Goal: Use online tool/utility: Use online tool/utility

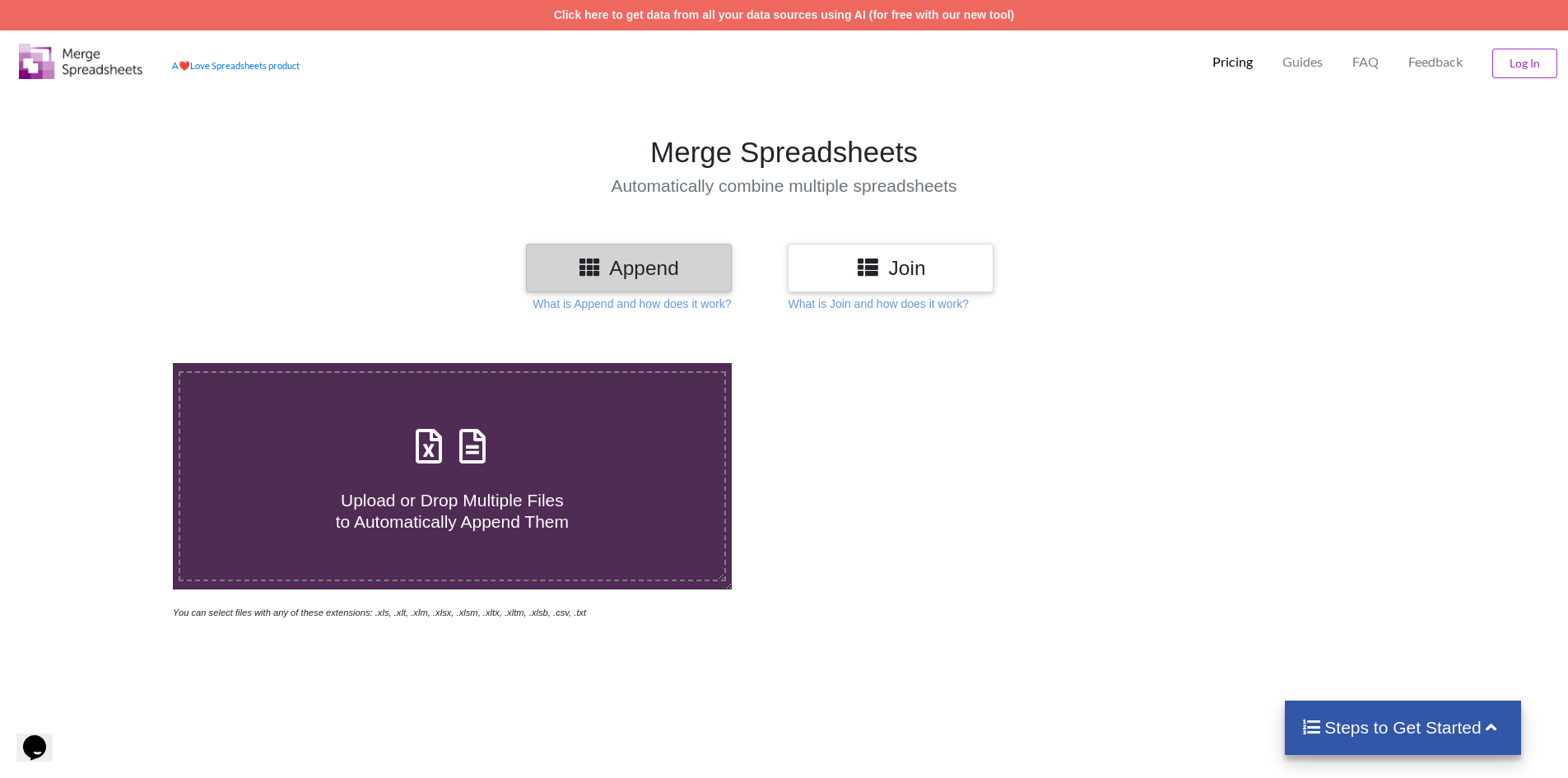
click at [890, 272] on h3 "Join" at bounding box center [890, 269] width 181 height 24
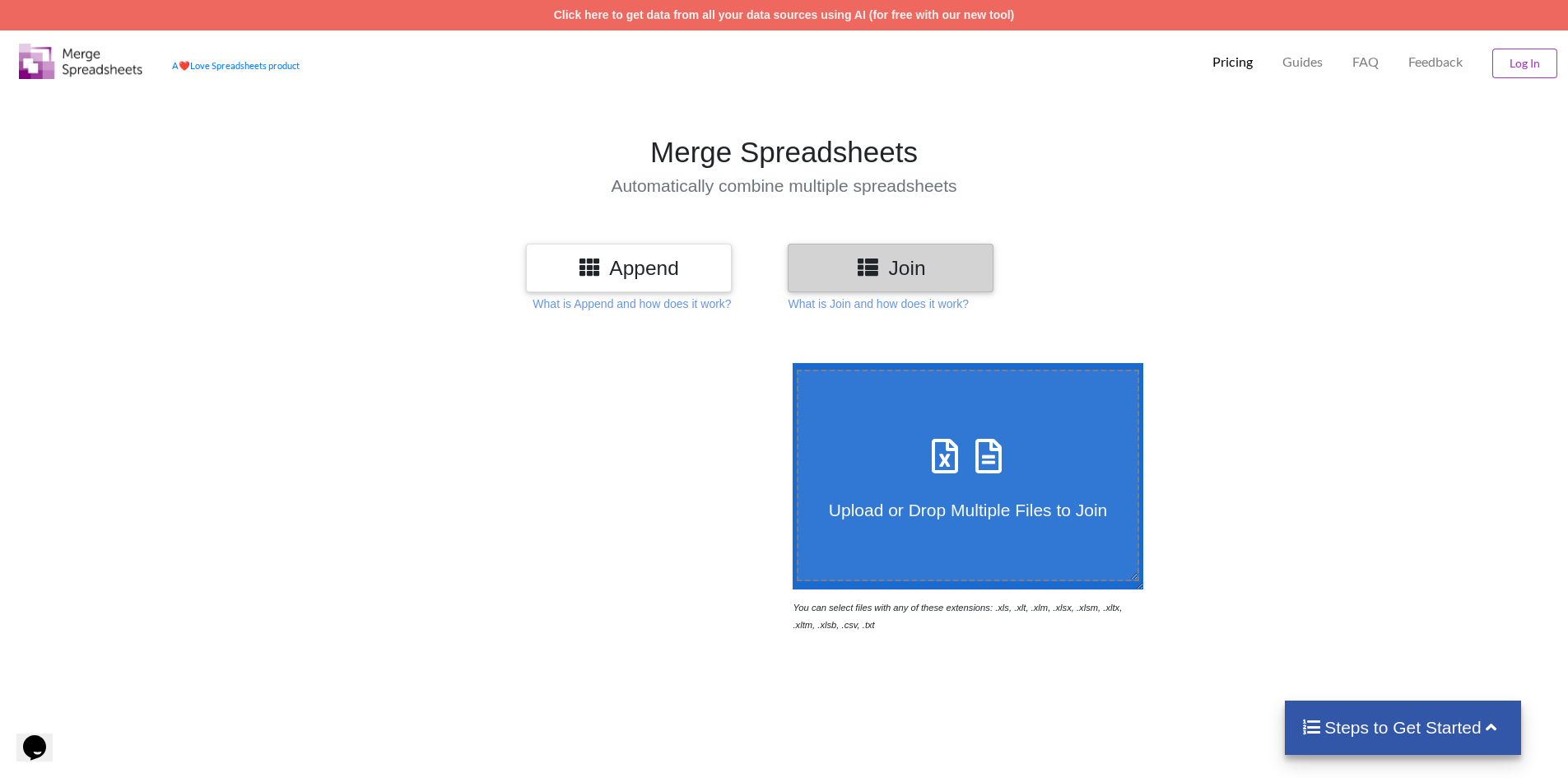
click at [966, 504] on span "Upload or Drop Multiple Files to Join" at bounding box center [968, 510] width 278 height 19
click at [789, 363] on input "Upload or Drop Multiple Files to Join" at bounding box center [789, 363] width 0 height 0
type input "C:\fakepath\Josh_ACA_20250930_ppm_24_Medicare.csv"
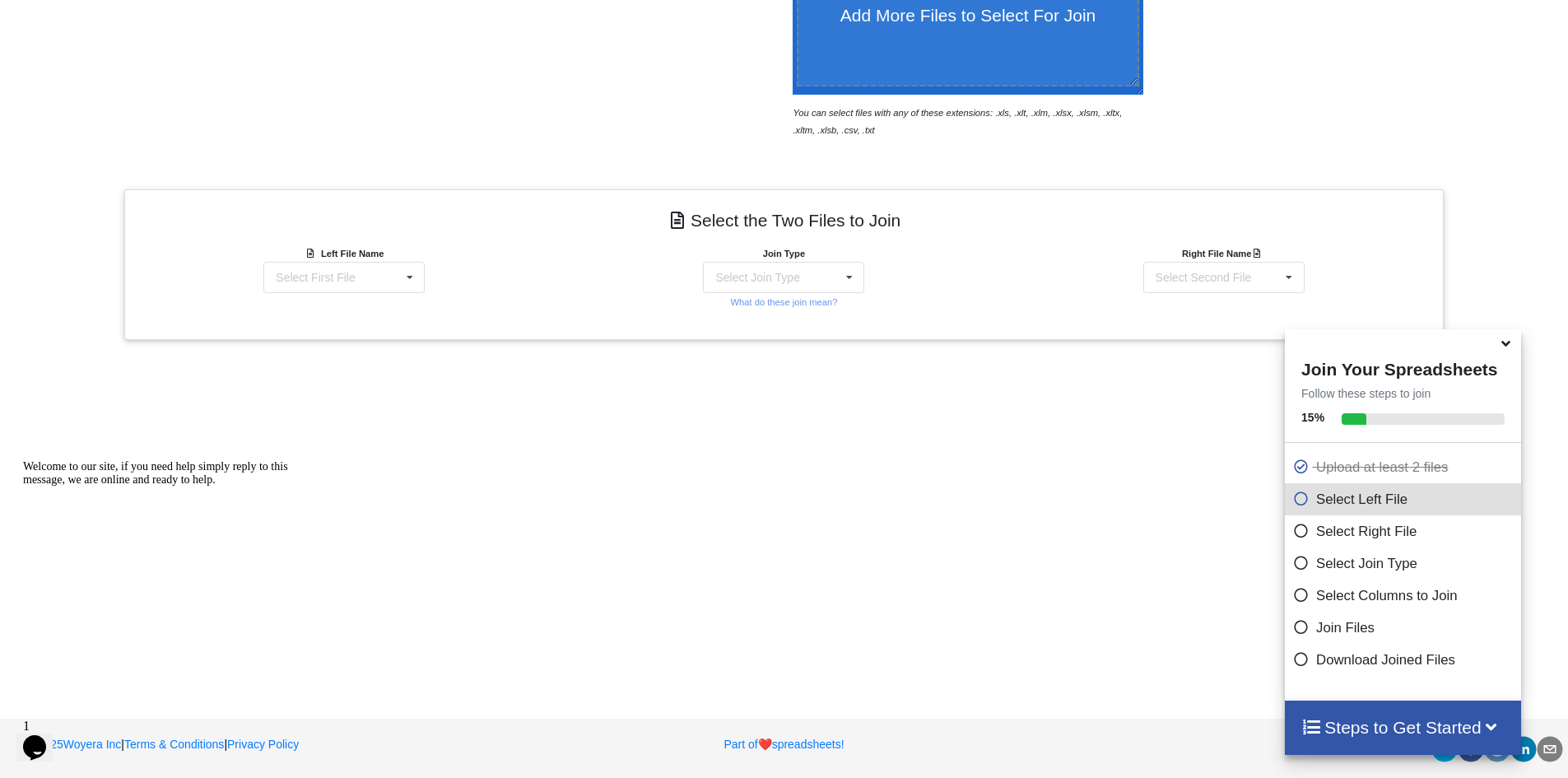
scroll to position [496, 0]
click at [1293, 656] on icon at bounding box center [1301, 657] width 16 height 14
click at [400, 278] on icon at bounding box center [409, 276] width 25 height 30
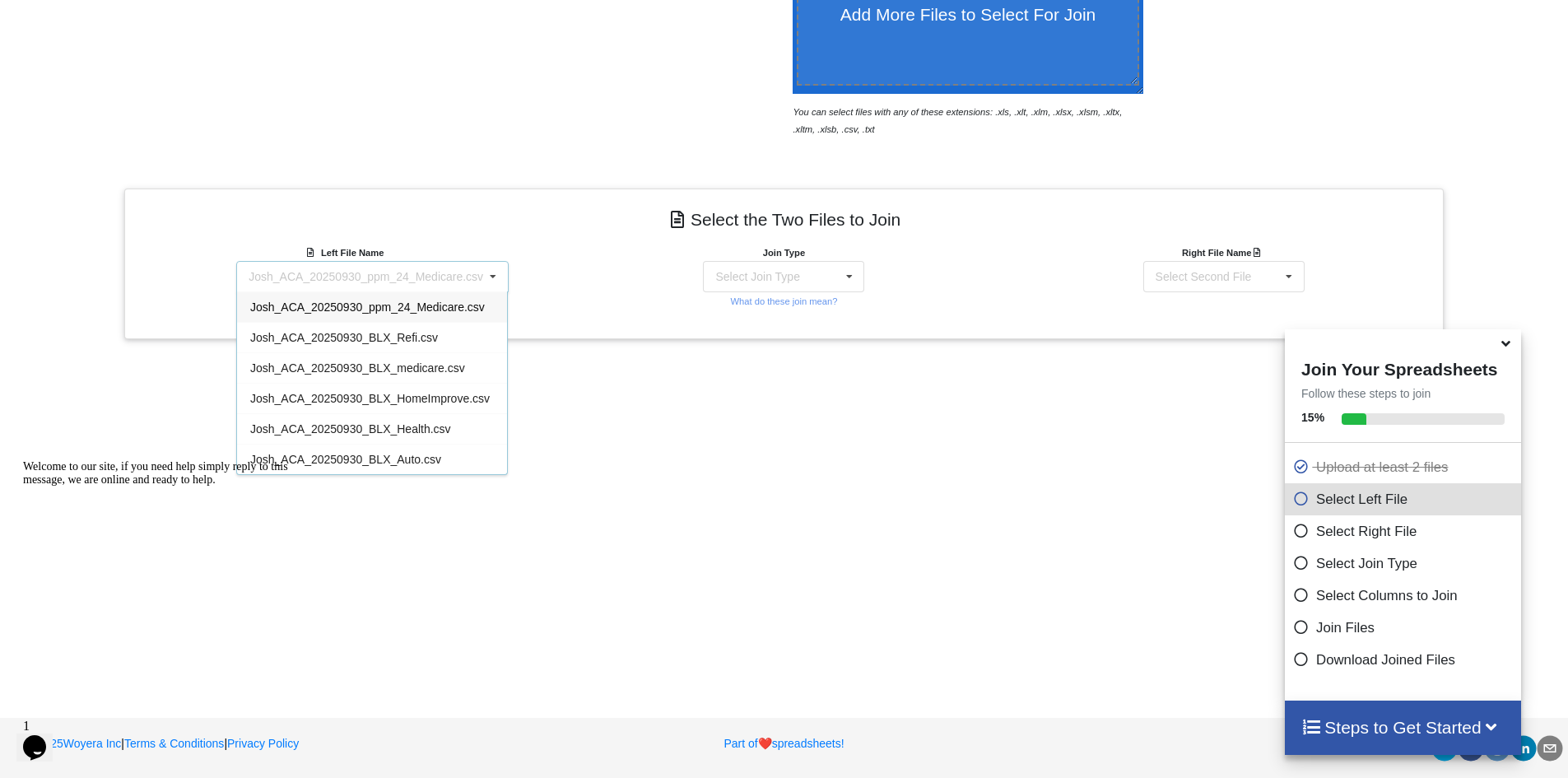
click at [462, 221] on h4 "Select the Two Files to Join" at bounding box center [784, 219] width 1294 height 37
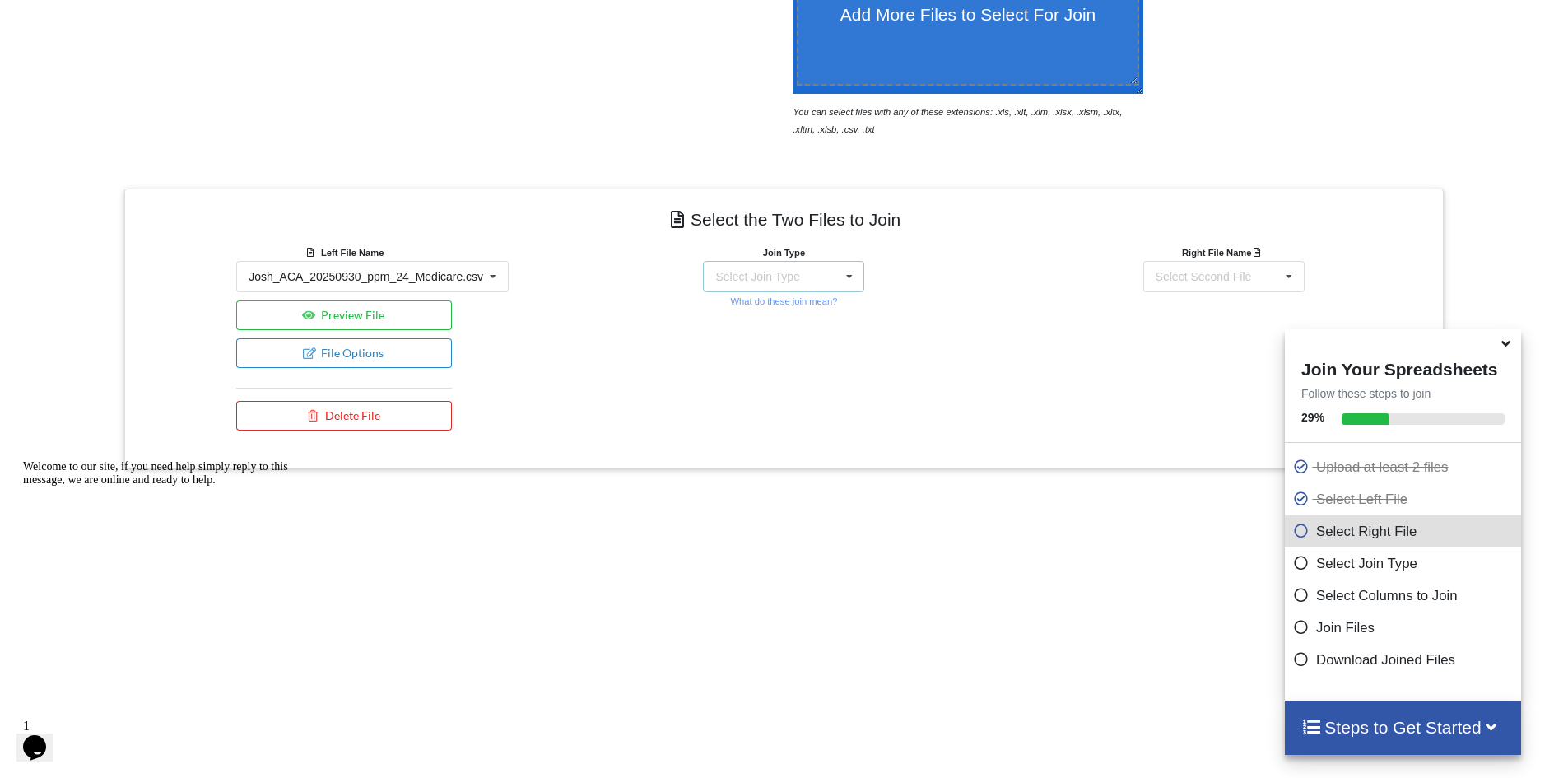
click at [853, 274] on icon at bounding box center [849, 276] width 25 height 30
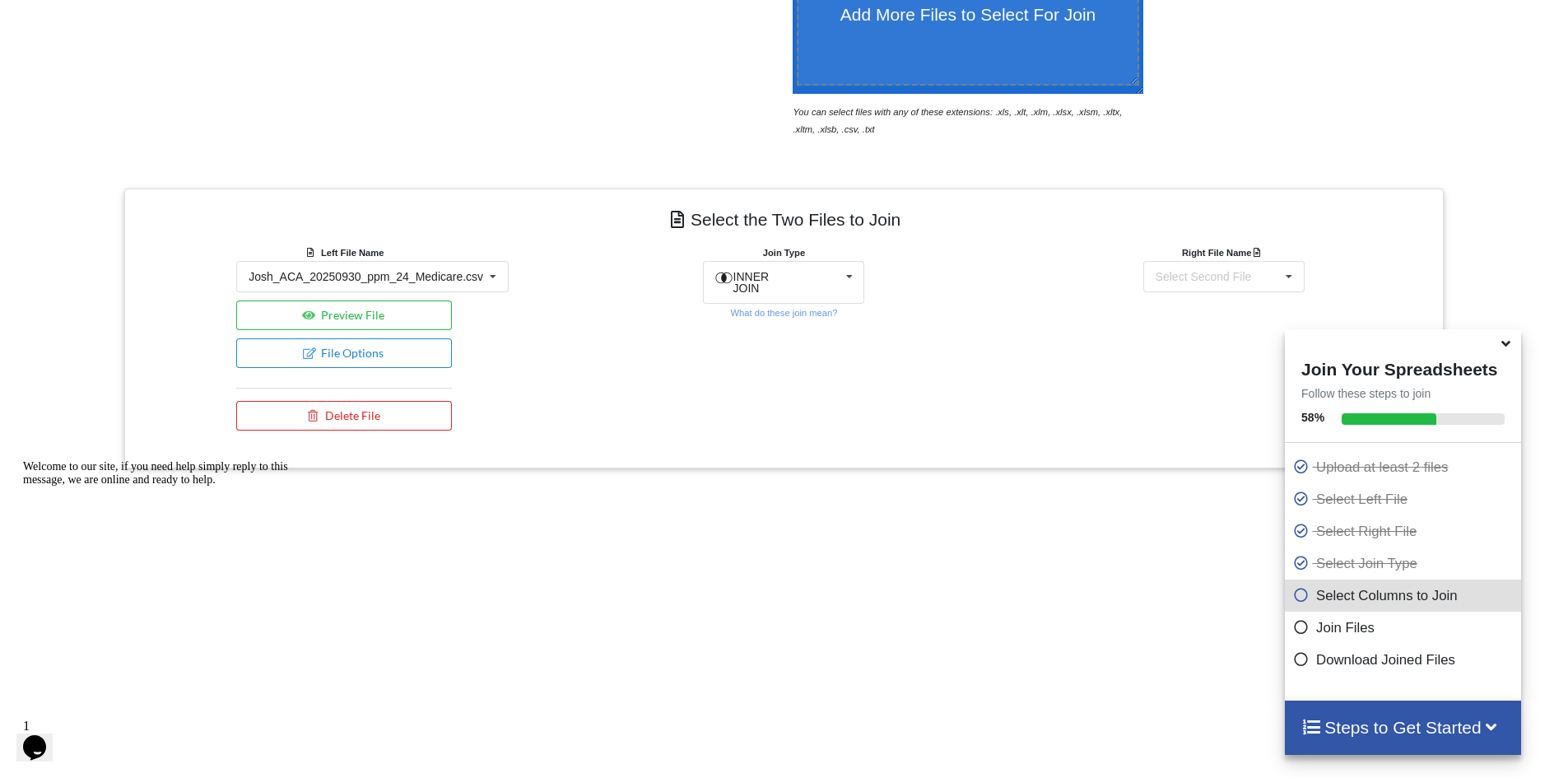
click at [950, 254] on div "Join Type INNER JOIN INNER JOIN LEFT JOIN RIGHT JOIN FULL JOIN What do these jo…" at bounding box center [784, 341] width 440 height 195
click at [1287, 274] on icon at bounding box center [1288, 276] width 25 height 30
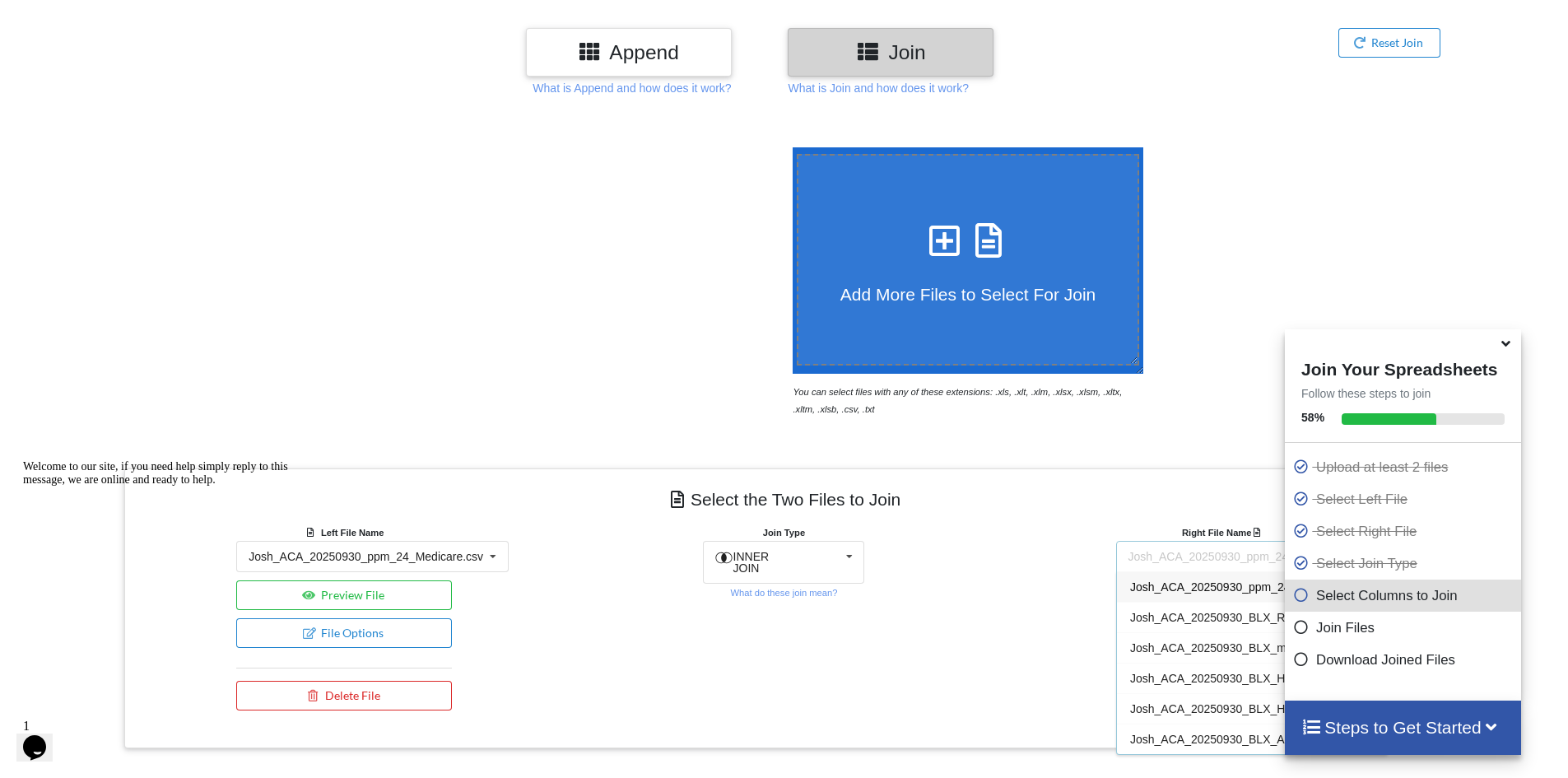
scroll to position [166, 0]
